Goal: Task Accomplishment & Management: Use online tool/utility

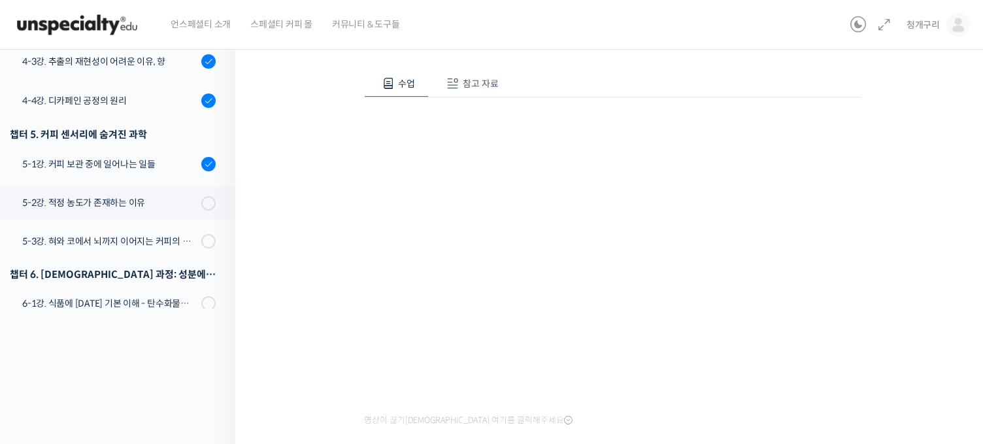
scroll to position [245, 0]
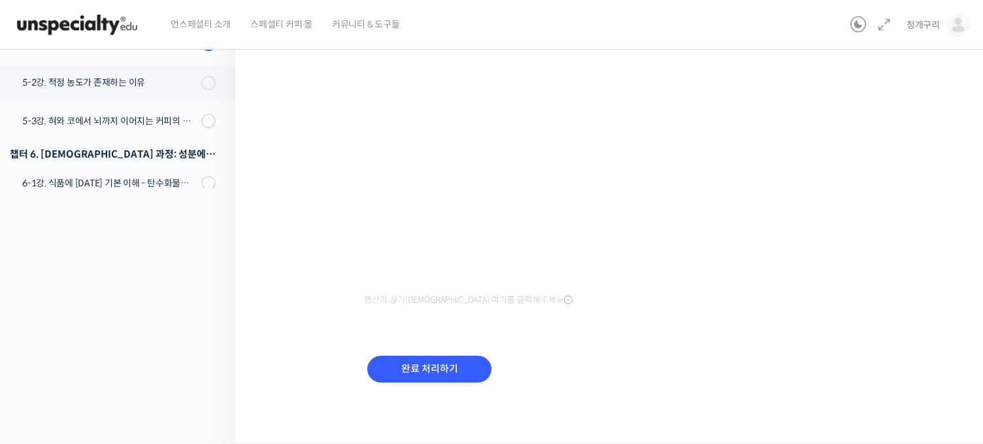
click at [429, 385] on div "완료 처리하기" at bounding box center [429, 379] width 131 height 54
click at [431, 369] on input "완료 처리하기" at bounding box center [429, 368] width 124 height 27
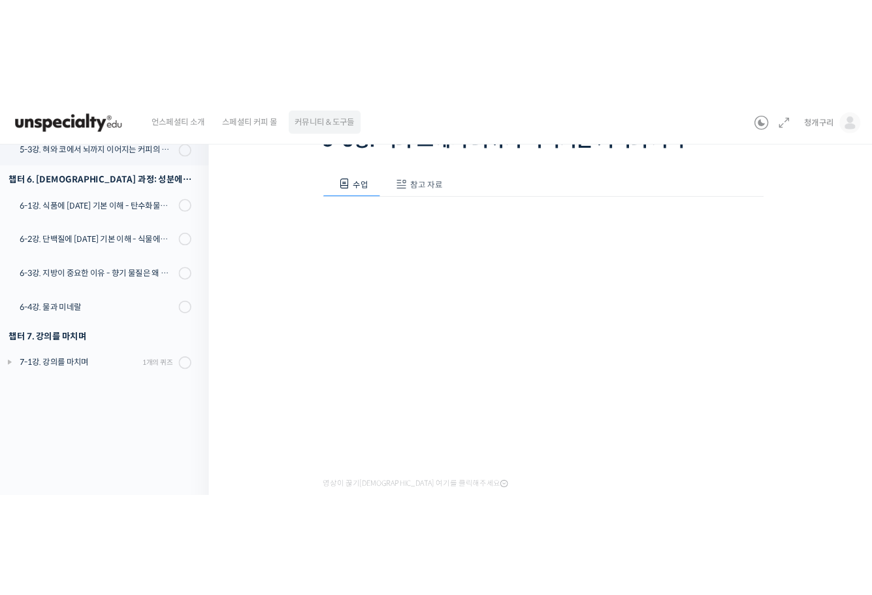
scroll to position [627, 0]
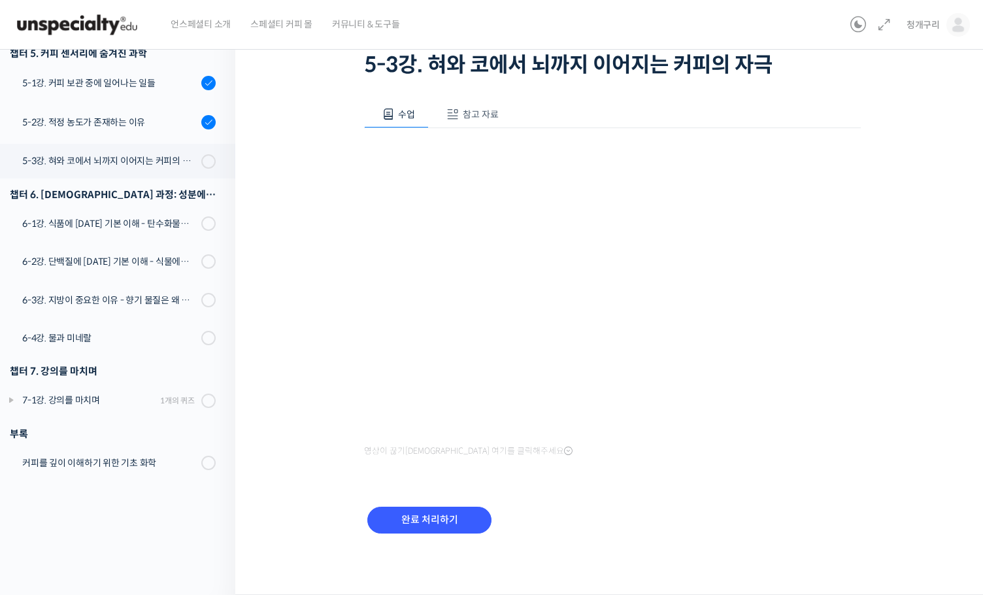
drag, startPoint x: 342, startPoint y: 370, endPoint x: 365, endPoint y: 370, distance: 22.9
click at [344, 370] on div "맛있는 커피 한잔을 위한 필수 기초 과학 5-3강. 혀와 코에서 뇌까지 이어지는 커피의 자극 진행 중 수업 15 / 21 진행 중 ← 이전 5…" at bounding box center [612, 266] width 623 height 603
drag, startPoint x: 555, startPoint y: 14, endPoint x: 578, endPoint y: 20, distance: 24.4
click at [557, 14] on div "언스페셜티 소개 스페셜티 커피 몰 커뮤니티 & 도구들" at bounding box center [503, 25] width 684 height 50
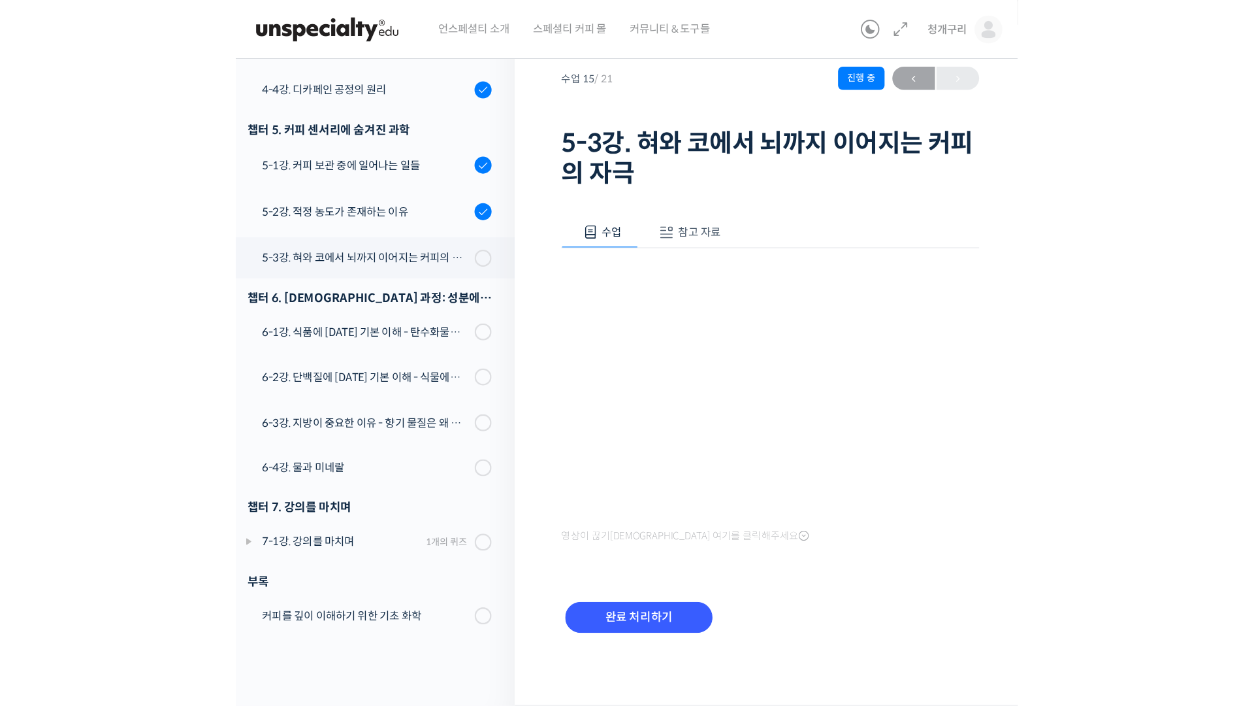
scroll to position [516, 0]
